Goal: Find contact information: Find contact information

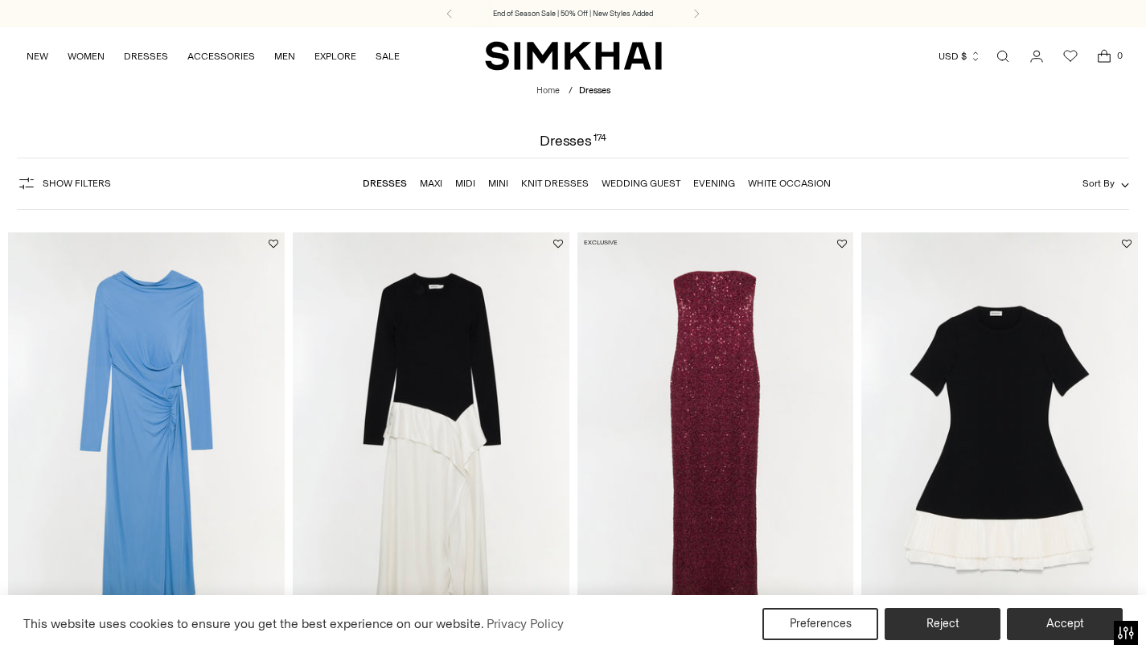
scroll to position [5103, 0]
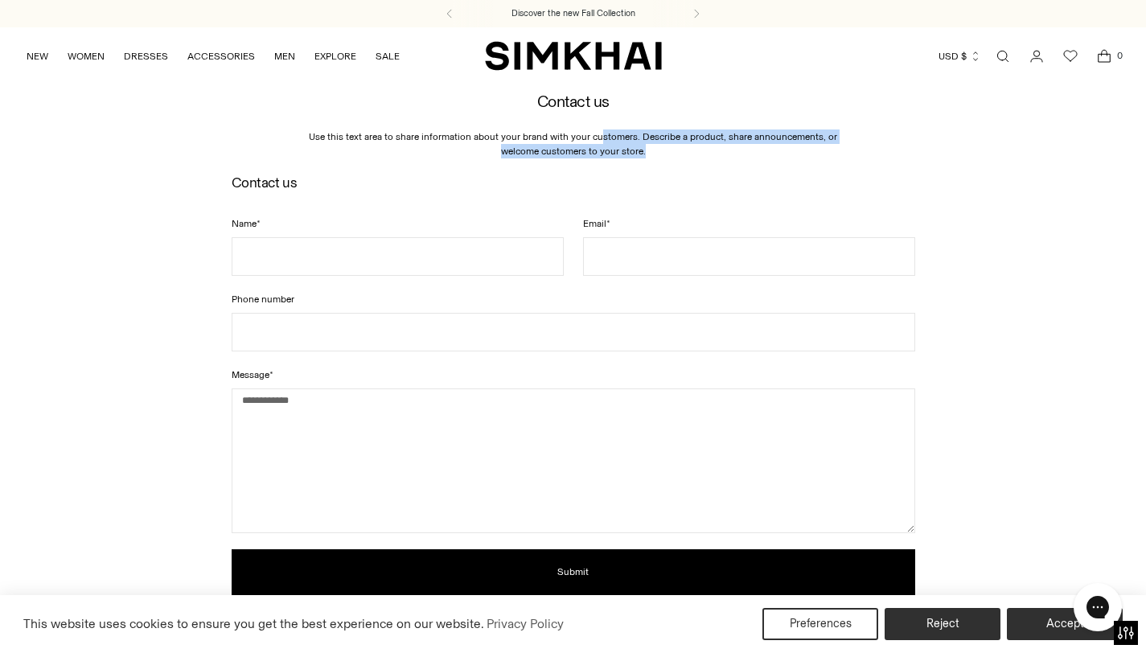
drag, startPoint x: 580, startPoint y: 134, endPoint x: 638, endPoint y: 147, distance: 59.3
click at [628, 150] on p "Use this text area to share information about your brand with your customers. D…" at bounding box center [573, 143] width 563 height 29
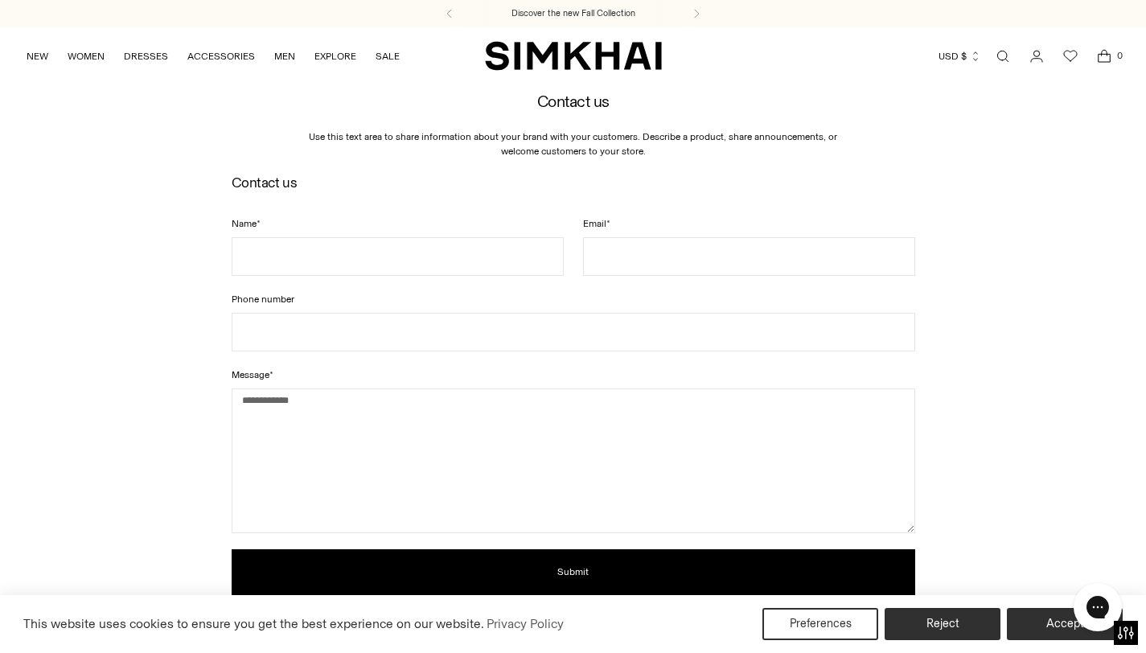
click at [747, 169] on div "Contact us Name * Email * Phone number Message * Submit This site is protected …" at bounding box center [573, 396] width 1146 height 461
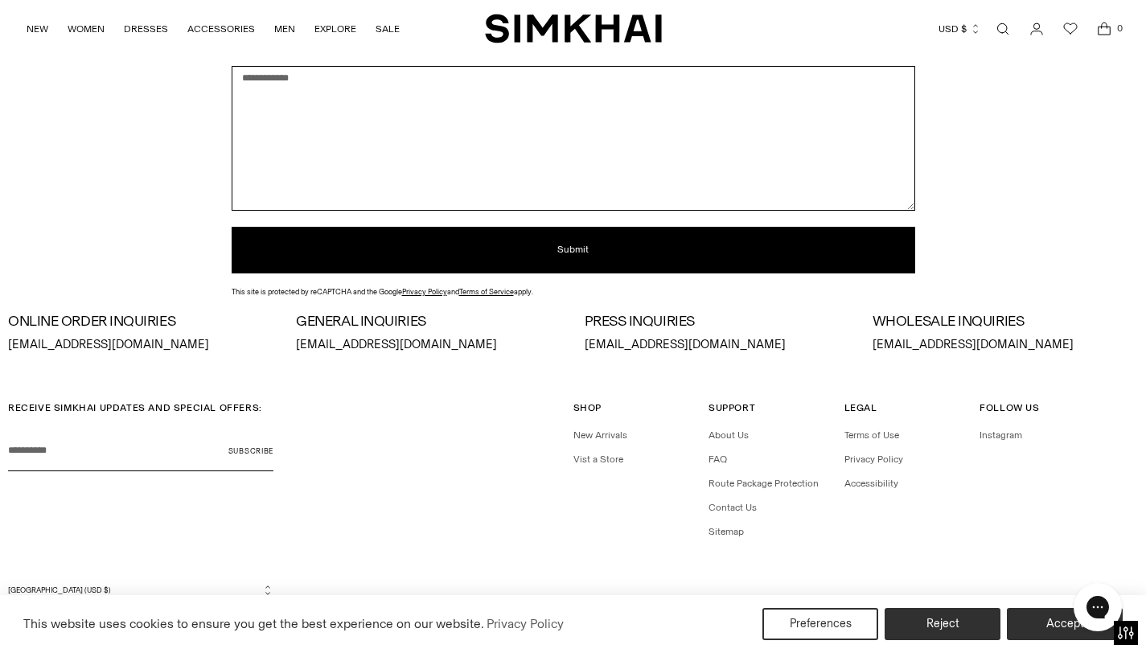
scroll to position [337, 0]
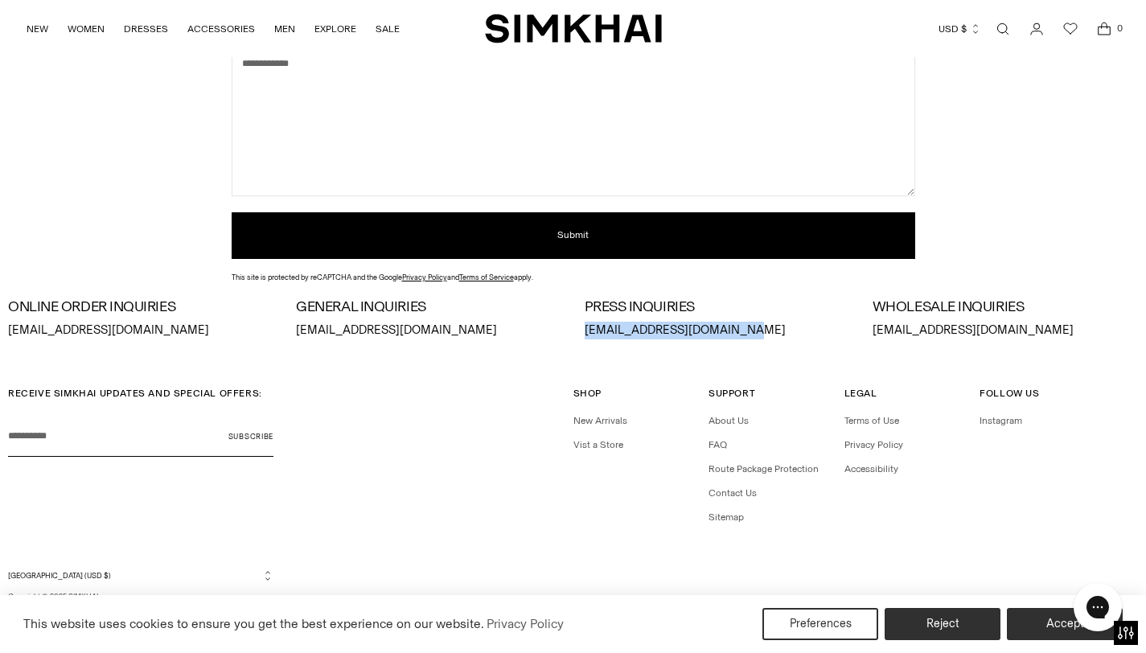
drag, startPoint x: 780, startPoint y: 335, endPoint x: 585, endPoint y: 329, distance: 194.7
click at [585, 329] on p "press@jonathansimkhai.com" at bounding box center [717, 331] width 265 height 18
copy p "press@jonathansimkhai.com"
